Goal: Navigation & Orientation: Go to known website

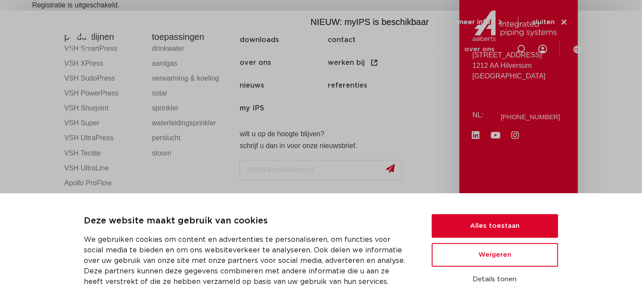
click at [563, 25] on icon at bounding box center [564, 22] width 8 height 8
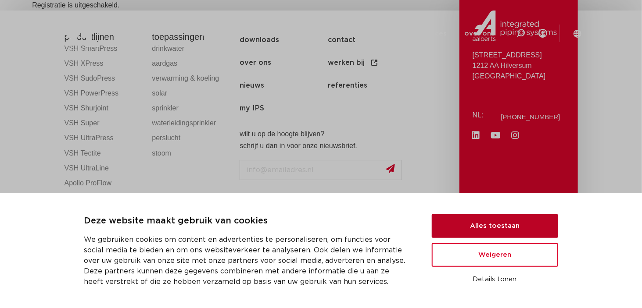
click at [530, 223] on button "Alles toestaan" at bounding box center [495, 227] width 126 height 24
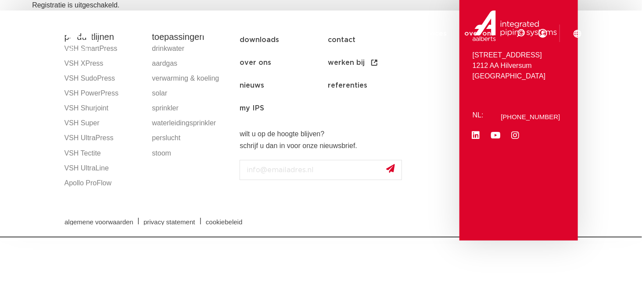
click at [257, 209] on div "algemene voorwaarden | privacy statement | cookiebeleid" at bounding box center [321, 221] width 522 height 31
click at [251, 211] on div "algemene voorwaarden | privacy statement | cookiebeleid" at bounding box center [321, 221] width 522 height 31
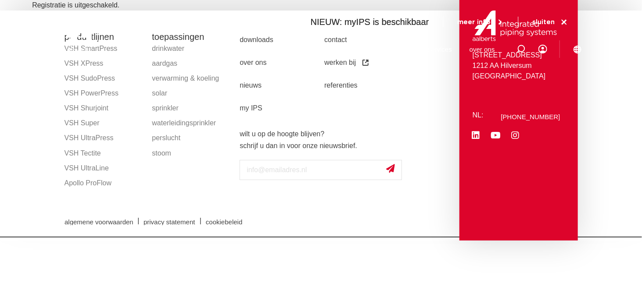
click at [562, 25] on icon at bounding box center [564, 22] width 5 height 5
click at [565, 25] on icon at bounding box center [564, 22] width 8 height 8
click at [564, 23] on icon at bounding box center [564, 22] width 8 height 8
click at [566, 24] on icon at bounding box center [564, 22] width 5 height 5
click at [565, 25] on icon at bounding box center [564, 22] width 8 height 8
